Goal: Information Seeking & Learning: Compare options

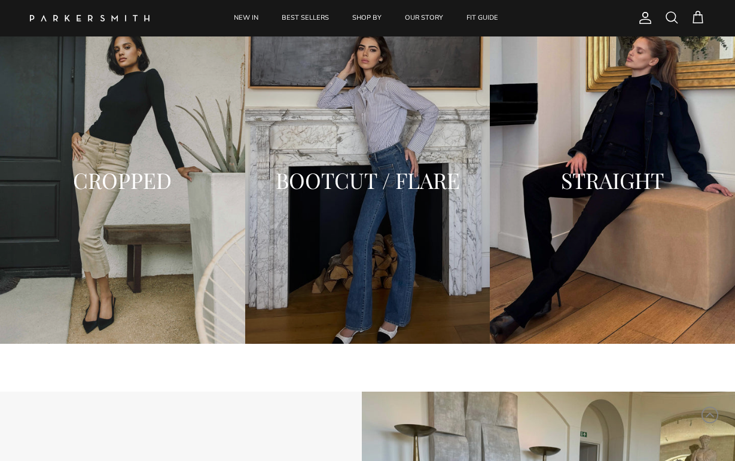
scroll to position [1659, 0]
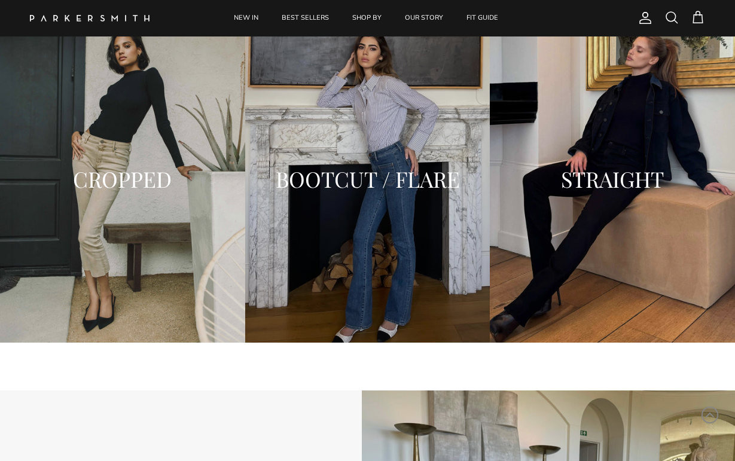
click at [636, 178] on h2 "STRAIGHT" at bounding box center [612, 179] width 221 height 24
click at [636, 176] on h2 "STRAIGHT" at bounding box center [612, 179] width 221 height 24
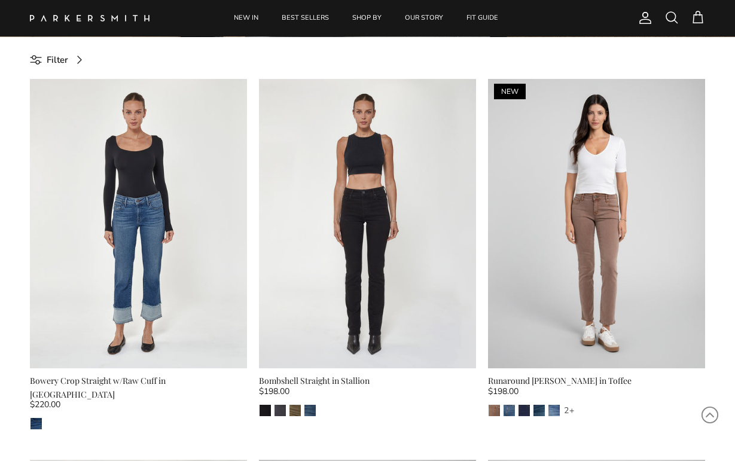
scroll to position [382, 0]
click at [299, 408] on img "Army" at bounding box center [295, 409] width 11 height 11
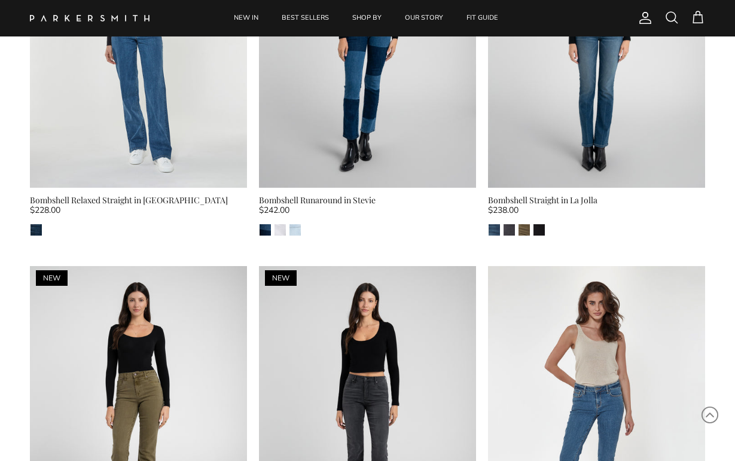
scroll to position [1694, 0]
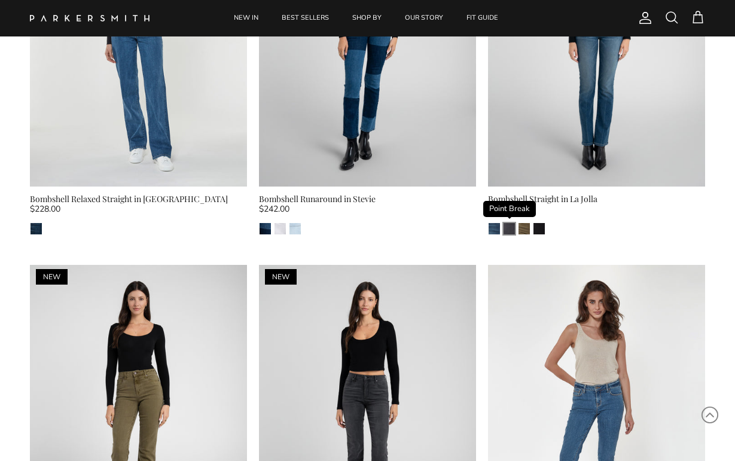
click at [511, 223] on img "Point Break" at bounding box center [509, 228] width 11 height 11
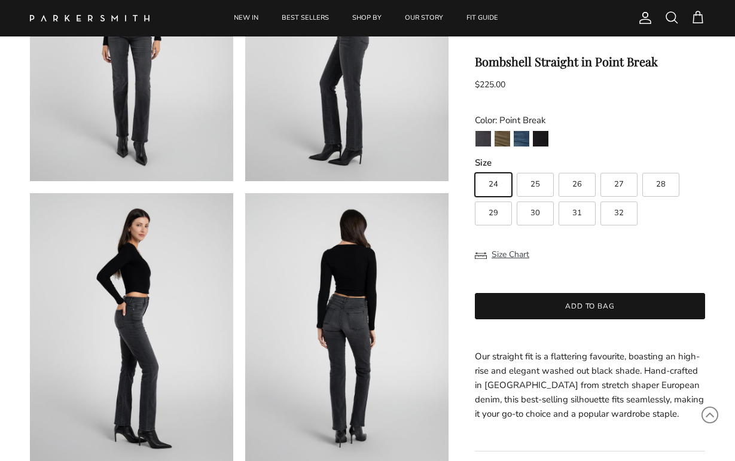
scroll to position [194, 0]
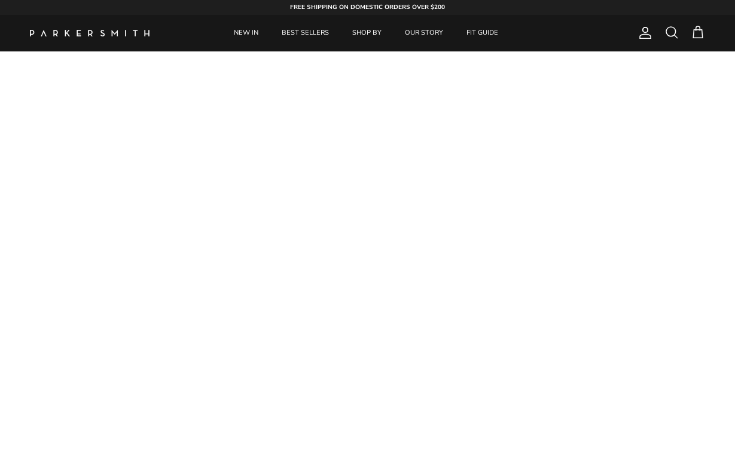
scroll to position [1659, 0]
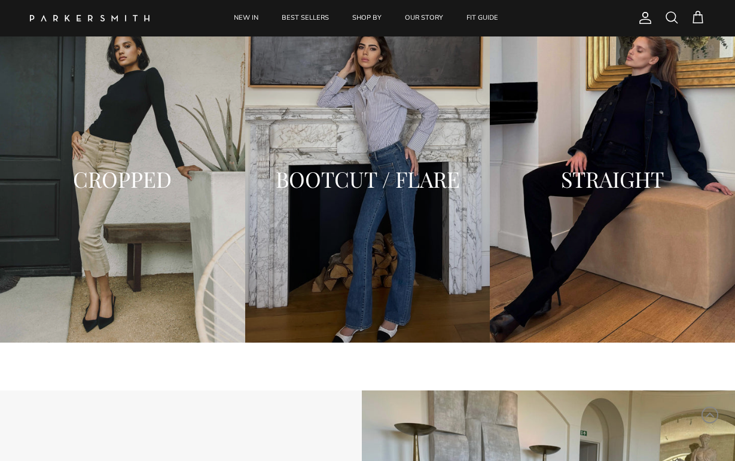
click at [347, 184] on h2 "BOOTCUT / FLARE" at bounding box center [367, 179] width 221 height 24
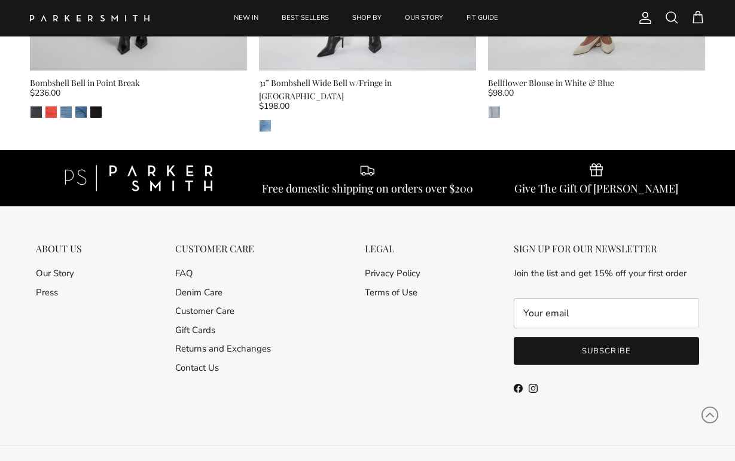
scroll to position [1442, 0]
